Goal: Download file/media

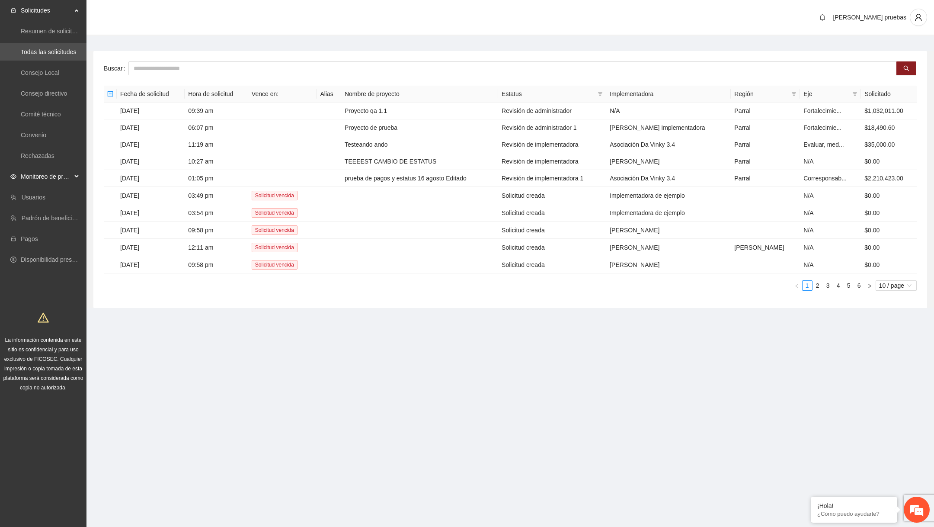
click at [48, 181] on span "Monitoreo de proyectos" at bounding box center [46, 176] width 51 height 17
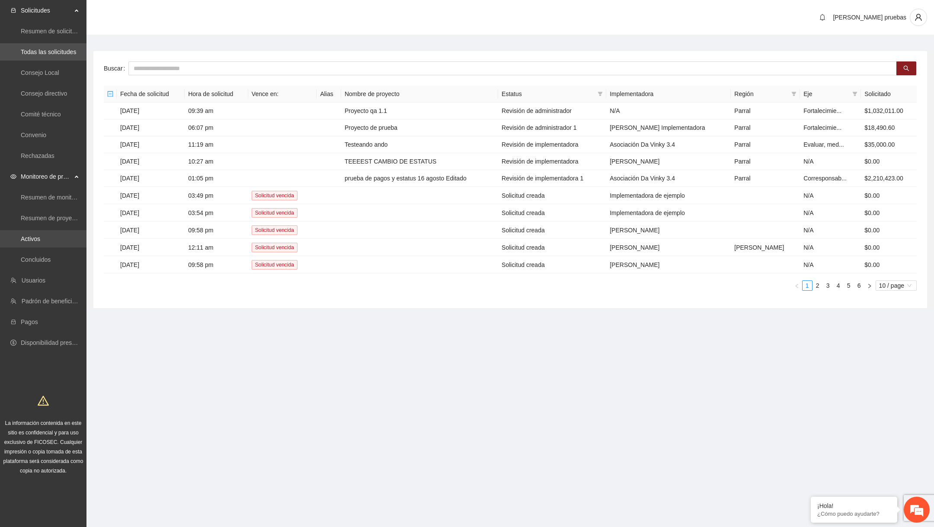
click at [40, 241] on link "Activos" at bounding box center [30, 238] width 19 height 7
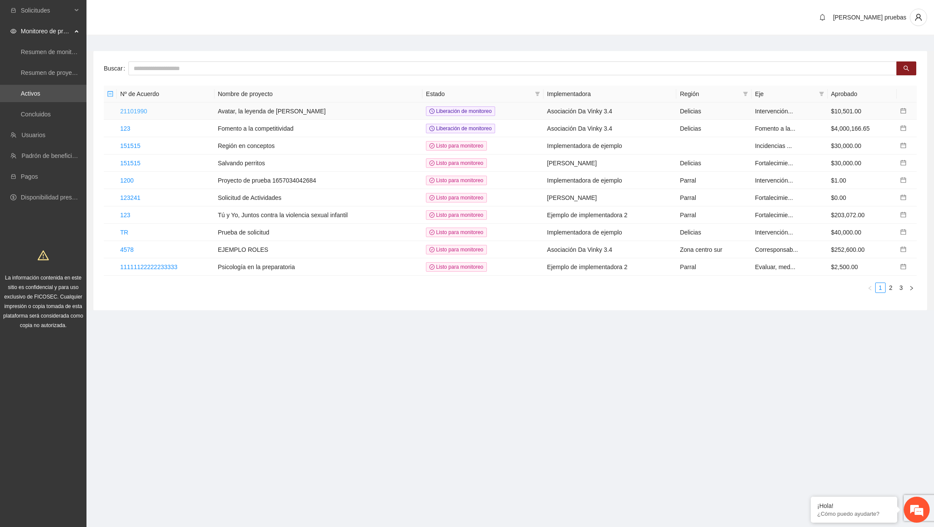
click at [147, 108] on link "21101990" at bounding box center [133, 111] width 27 height 7
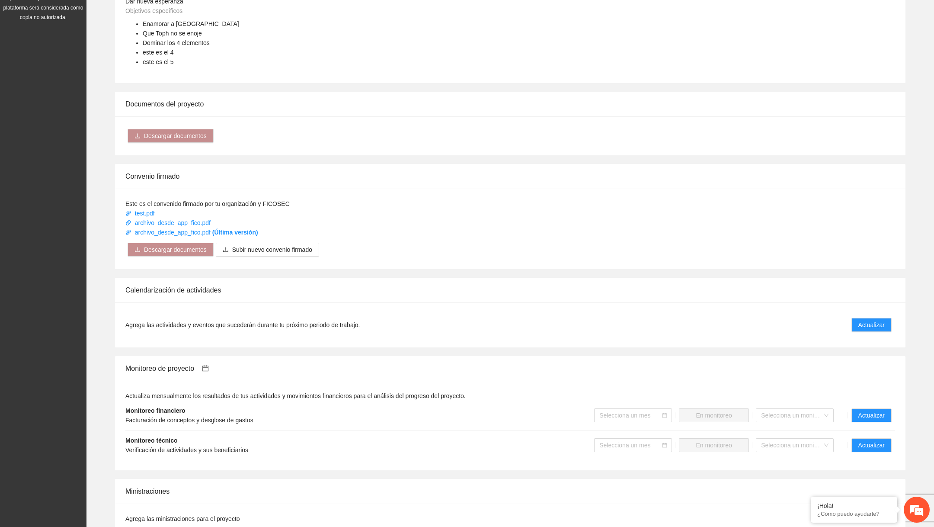
scroll to position [492, 0]
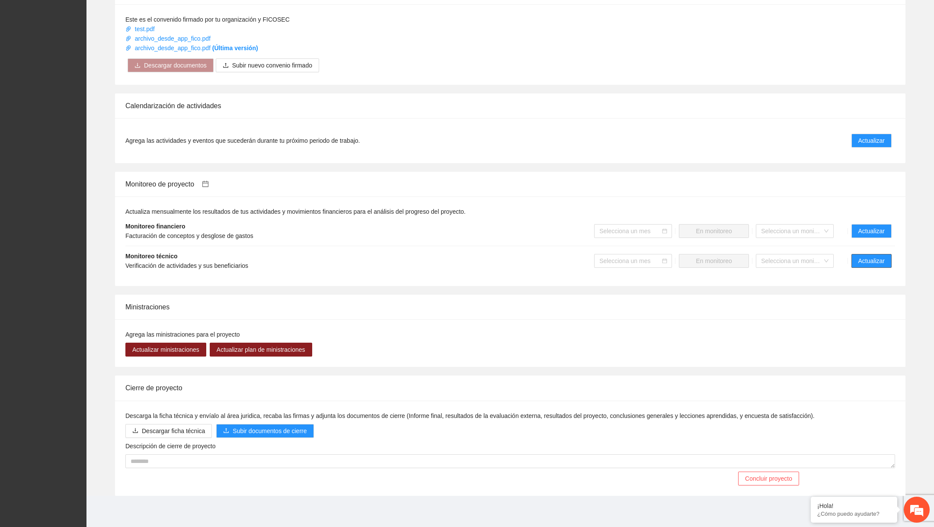
click at [879, 260] on span "Actualizar" at bounding box center [871, 261] width 26 height 10
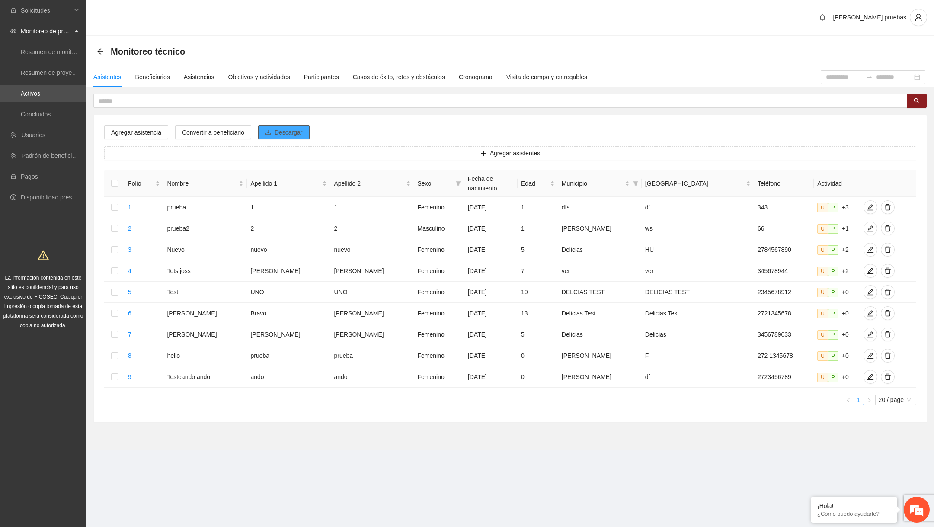
click at [295, 134] on span "Descargar" at bounding box center [289, 133] width 28 height 10
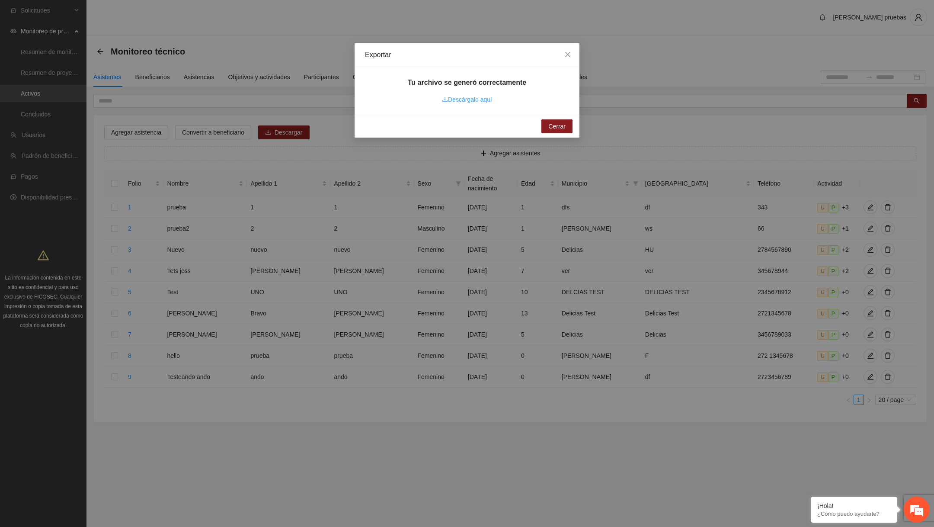
click at [469, 100] on link "Descárgalo aquí" at bounding box center [467, 99] width 50 height 7
click at [566, 58] on span "Close" at bounding box center [567, 54] width 23 height 23
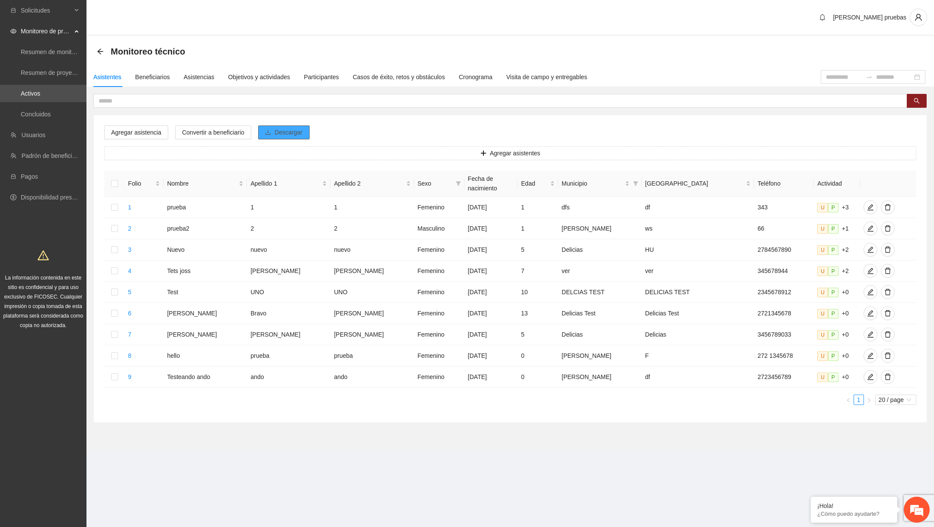
click at [303, 132] on span "Descargar" at bounding box center [289, 133] width 28 height 10
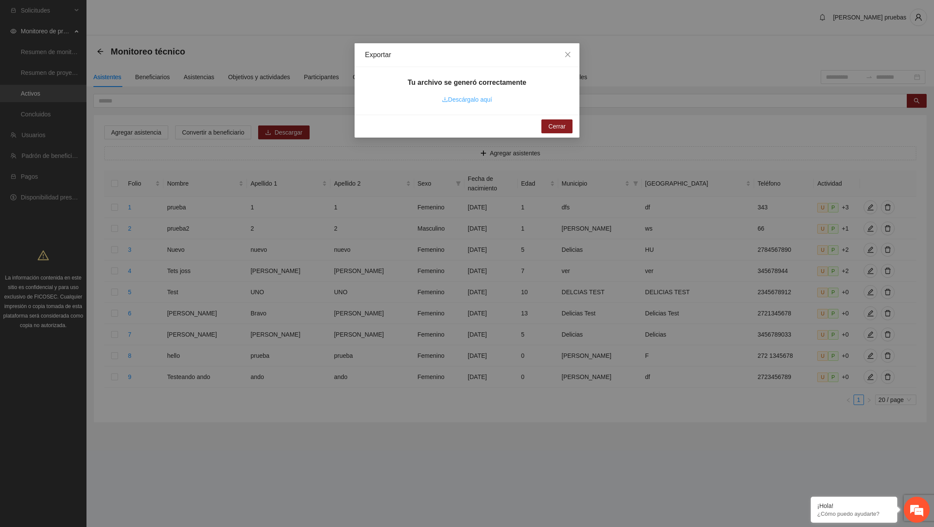
click at [470, 99] on link "Descárgalo aquí" at bounding box center [467, 99] width 50 height 7
click at [565, 52] on icon "close" at bounding box center [567, 54] width 7 height 7
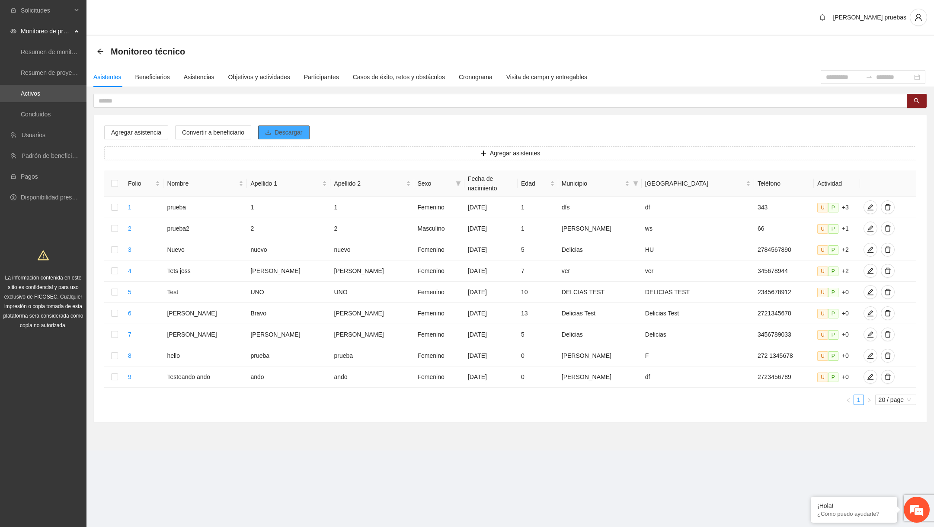
click at [294, 137] on button "Descargar" at bounding box center [283, 132] width 51 height 14
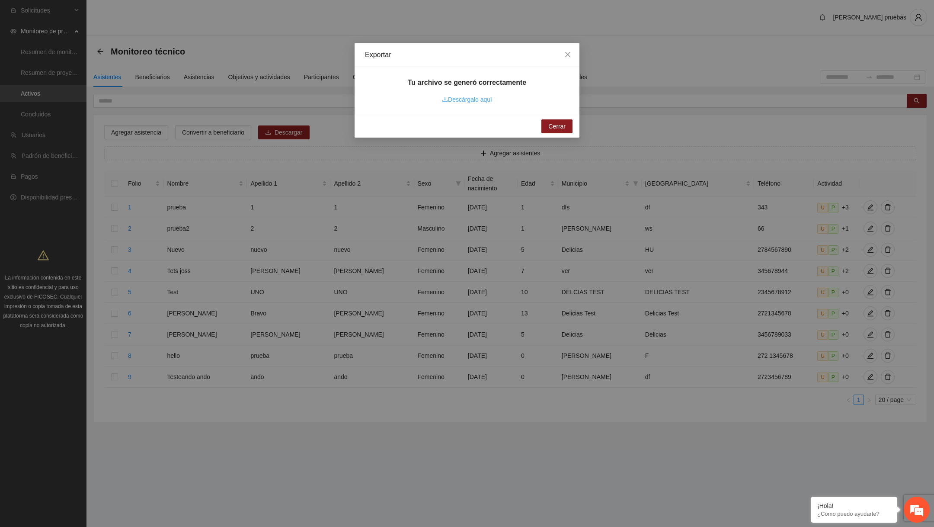
click at [474, 102] on link "Descárgalo aquí" at bounding box center [467, 99] width 50 height 7
click at [569, 58] on icon "close" at bounding box center [567, 54] width 7 height 7
